Goal: Task Accomplishment & Management: Manage account settings

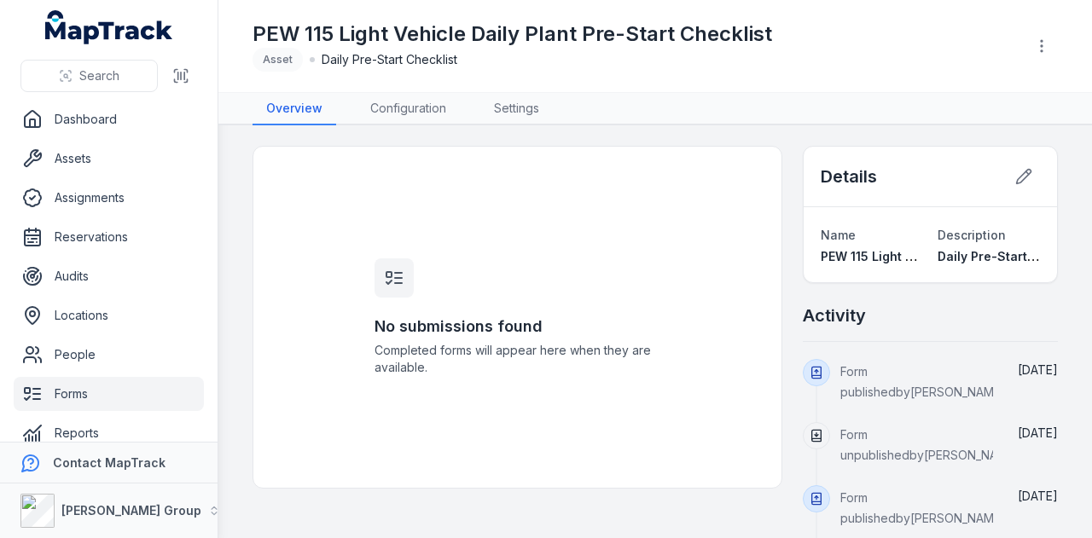
scroll to position [20, 0]
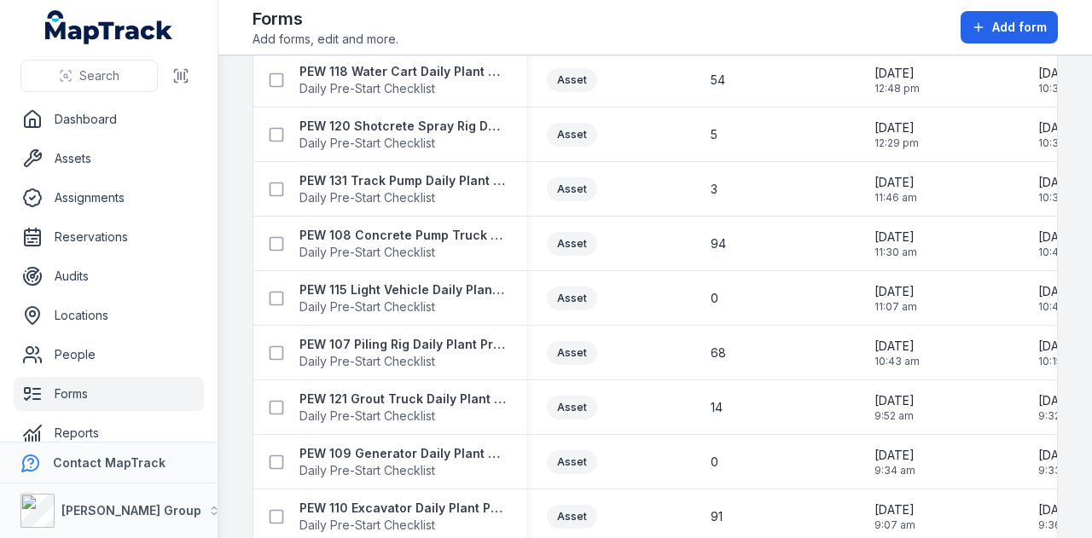
scroll to position [768, 0]
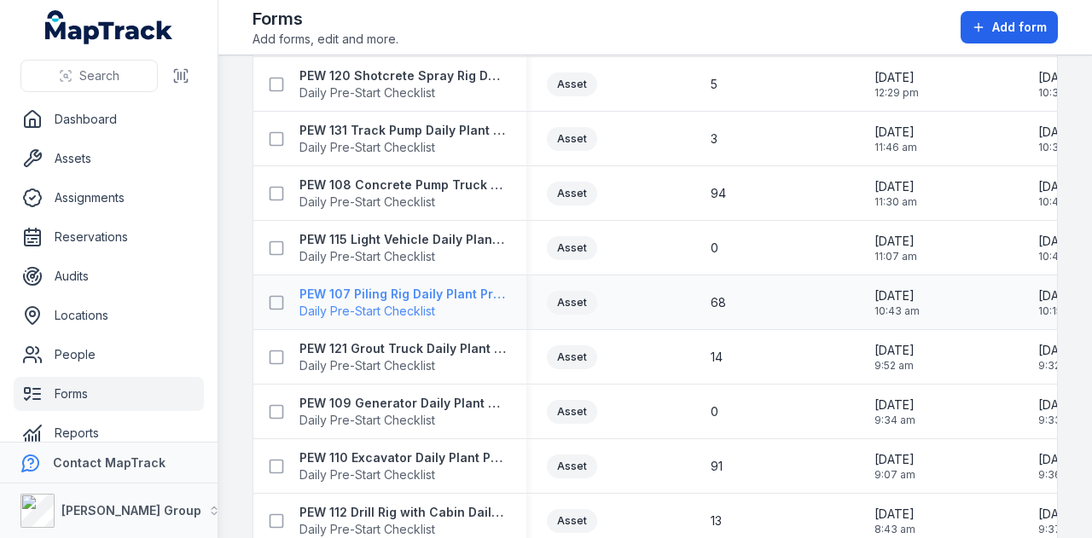
click at [410, 289] on strong "PEW 107 Piling Rig Daily Plant Pre-Start Checklist" at bounding box center [402, 294] width 206 height 17
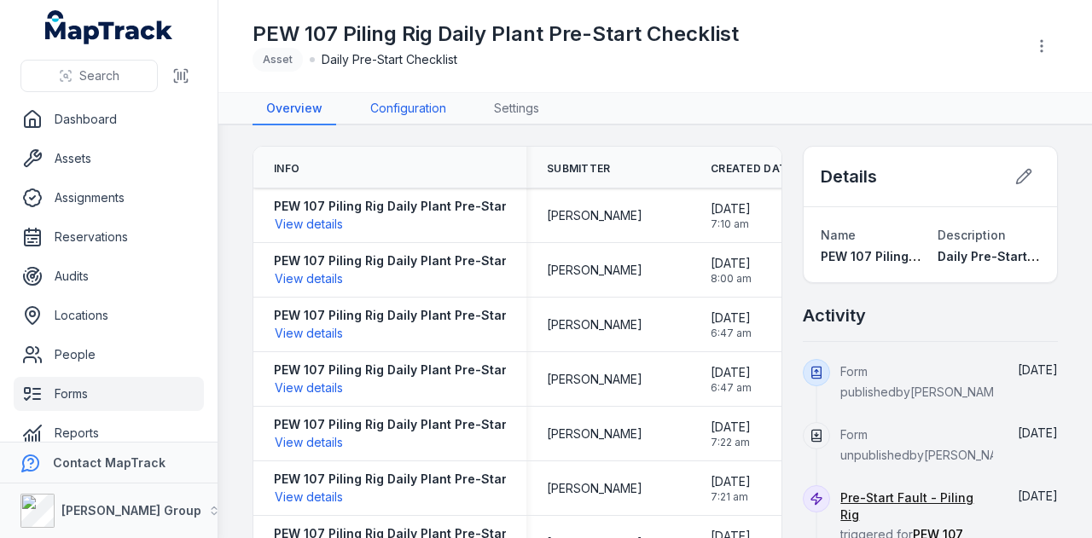
click at [414, 119] on link "Configuration" at bounding box center [408, 109] width 103 height 32
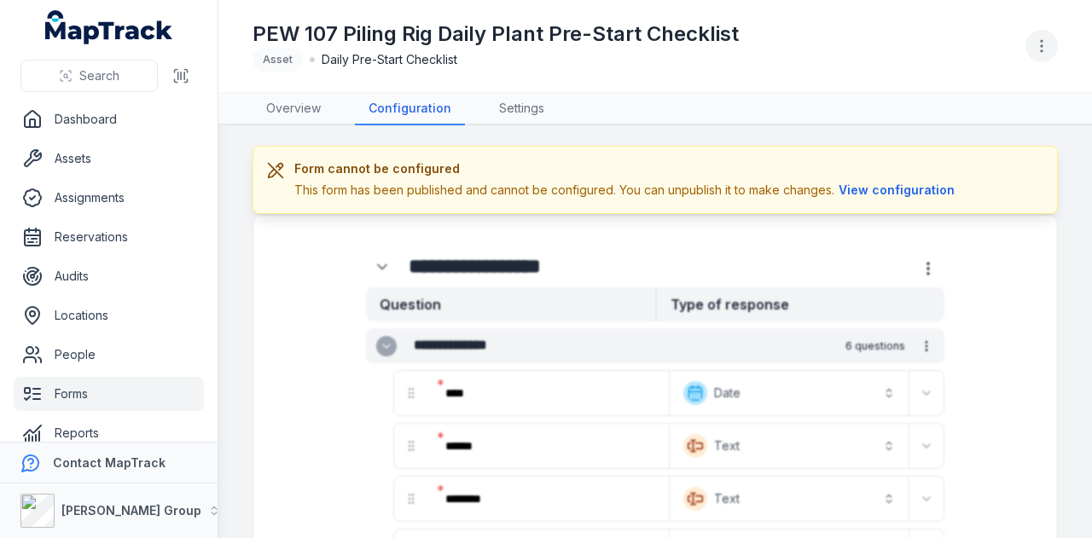
click at [1045, 52] on icon "button" at bounding box center [1041, 46] width 17 height 17
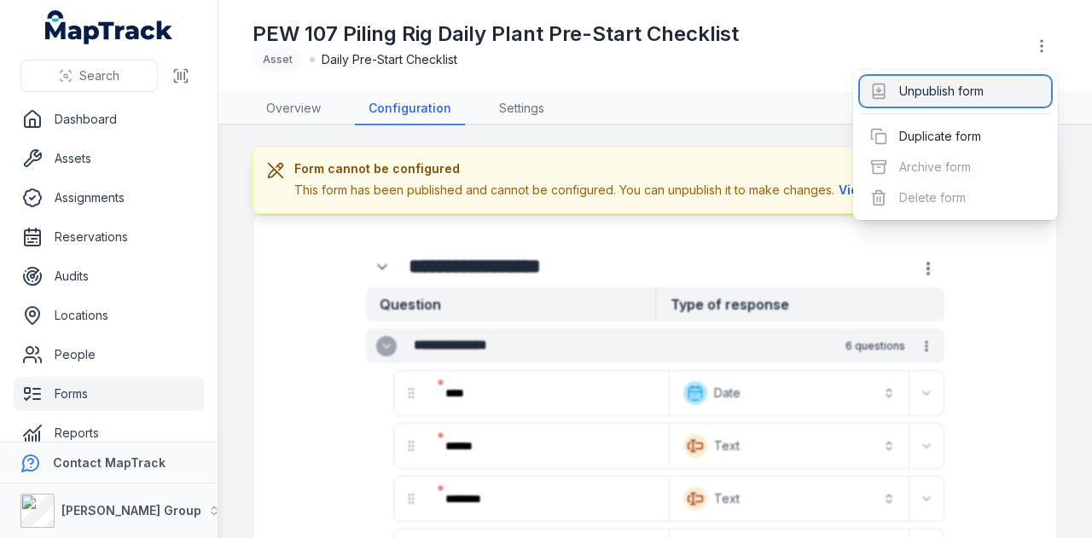
click at [1009, 88] on div "Unpublish form" at bounding box center [955, 91] width 191 height 31
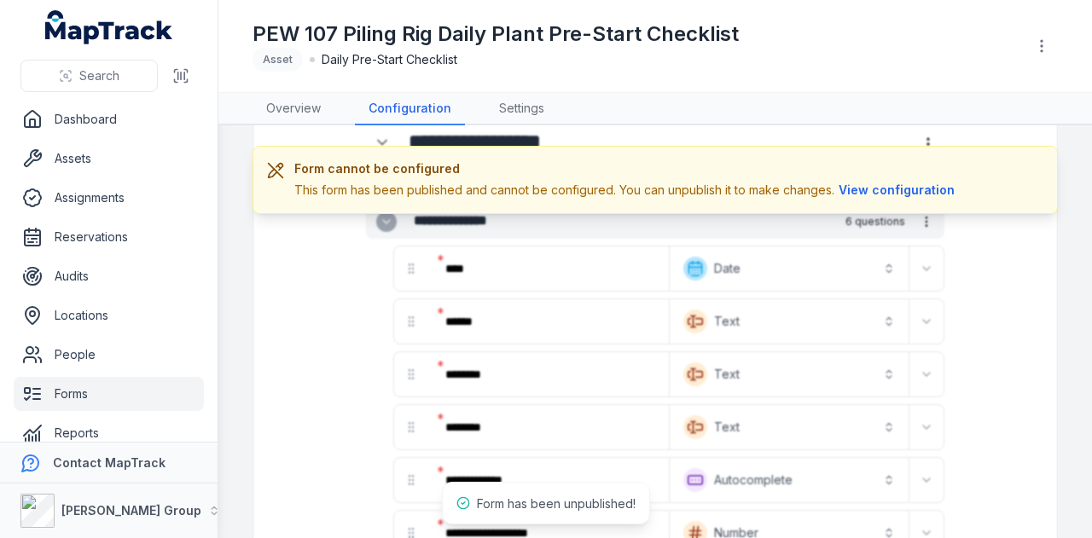
scroll to position [171, 0]
